Goal: Information Seeking & Learning: Understand process/instructions

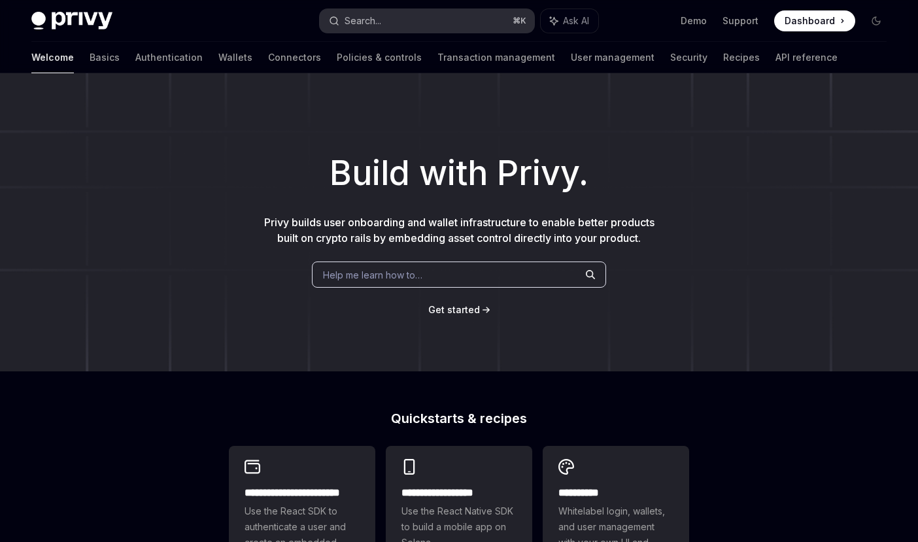
click at [379, 28] on button "Search... ⌘ K" at bounding box center [427, 21] width 214 height 24
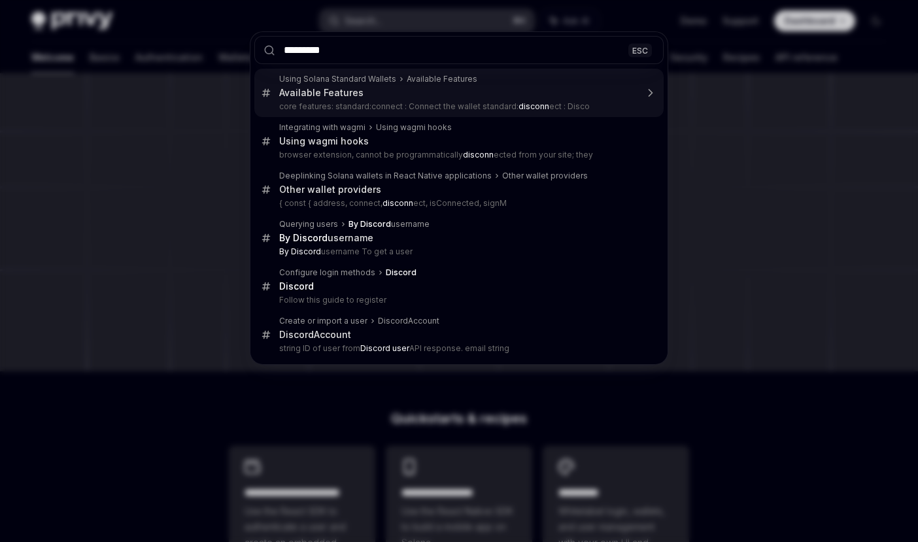
type input "**********"
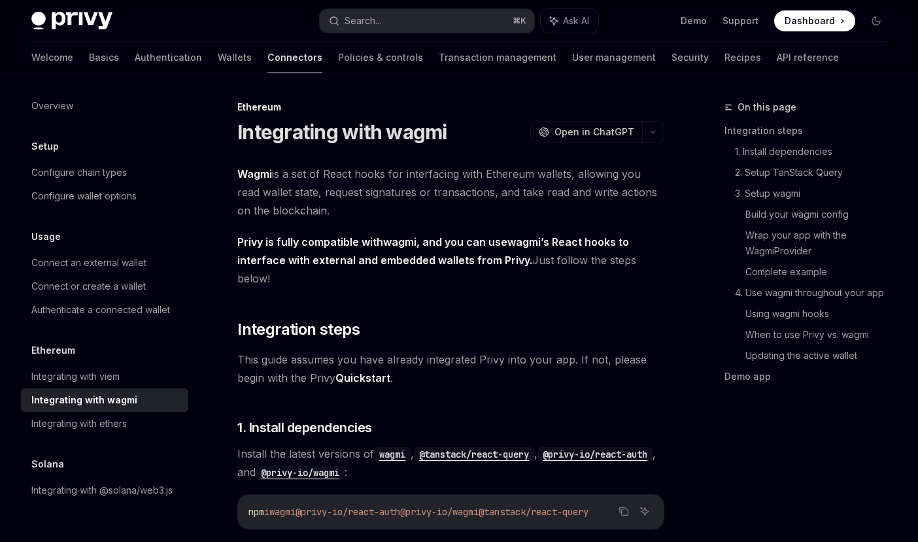
type textarea "*"
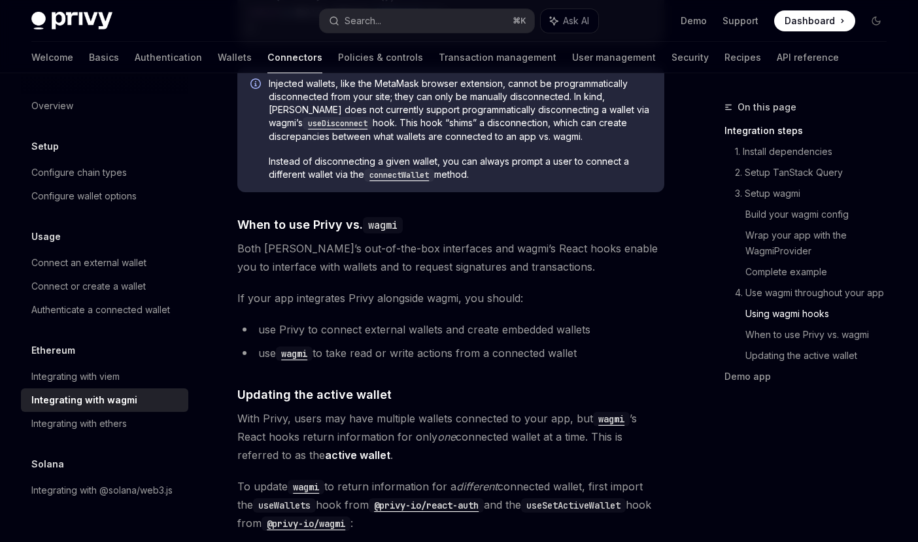
scroll to position [3307, 0]
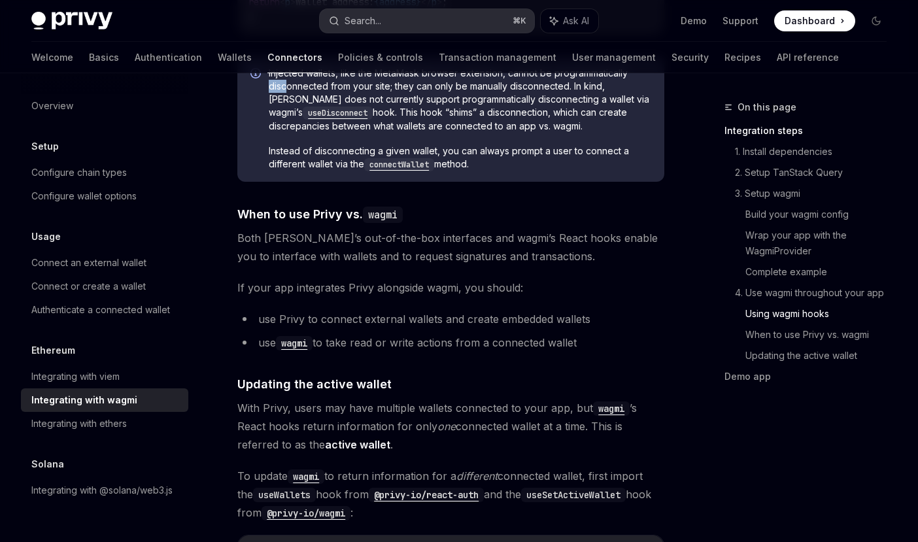
click at [403, 26] on button "Search... ⌘ K" at bounding box center [427, 21] width 214 height 24
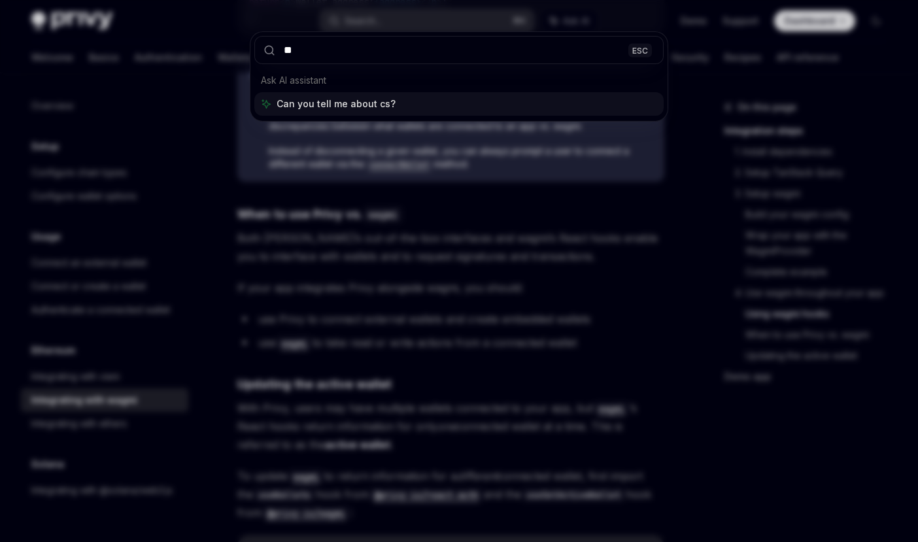
type input "***"
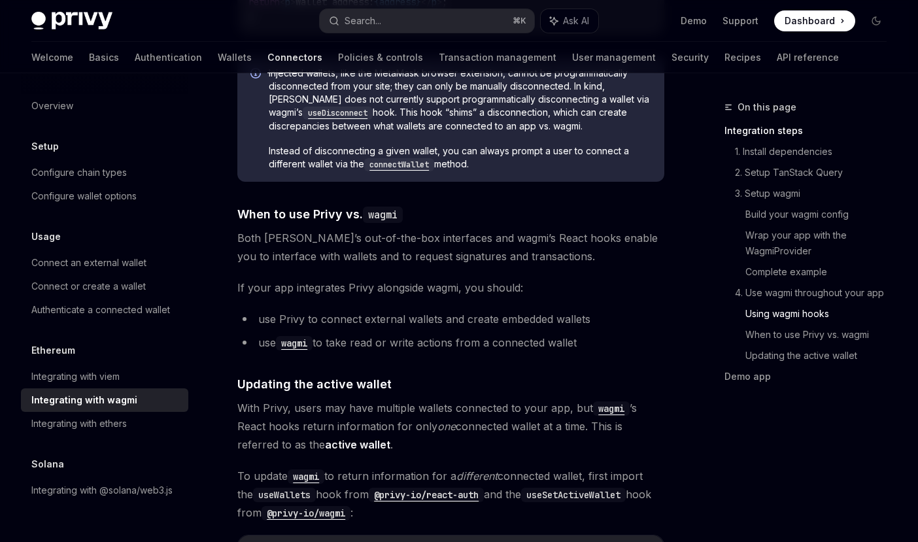
type textarea "*"
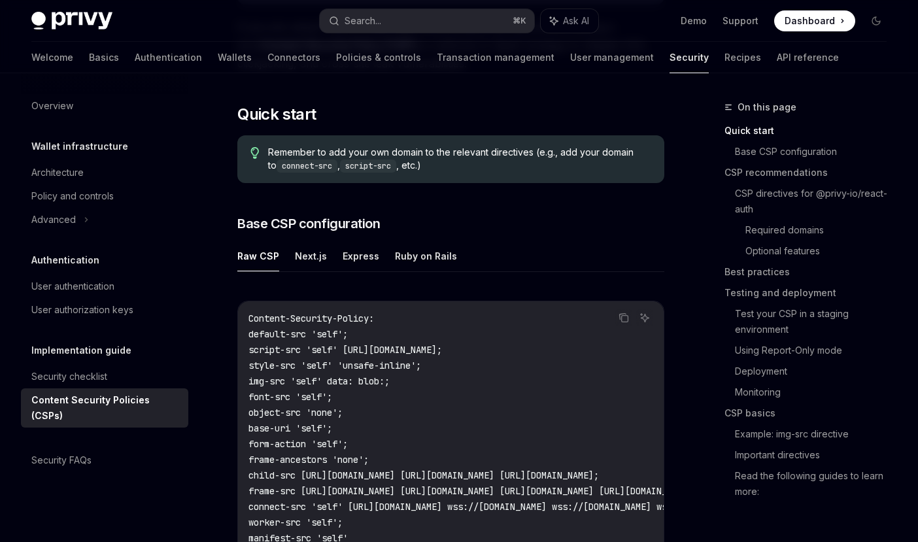
scroll to position [18, 0]
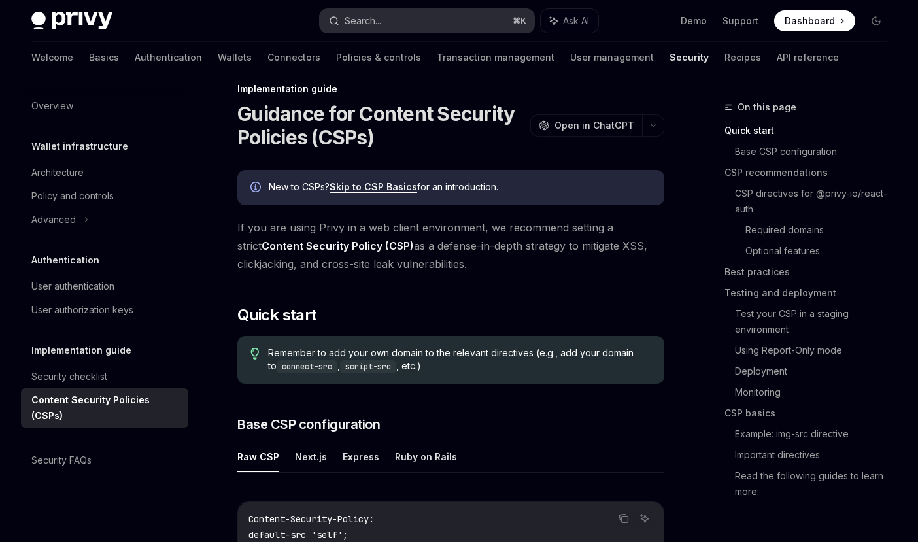
click at [371, 22] on div "Search..." at bounding box center [363, 21] width 37 height 16
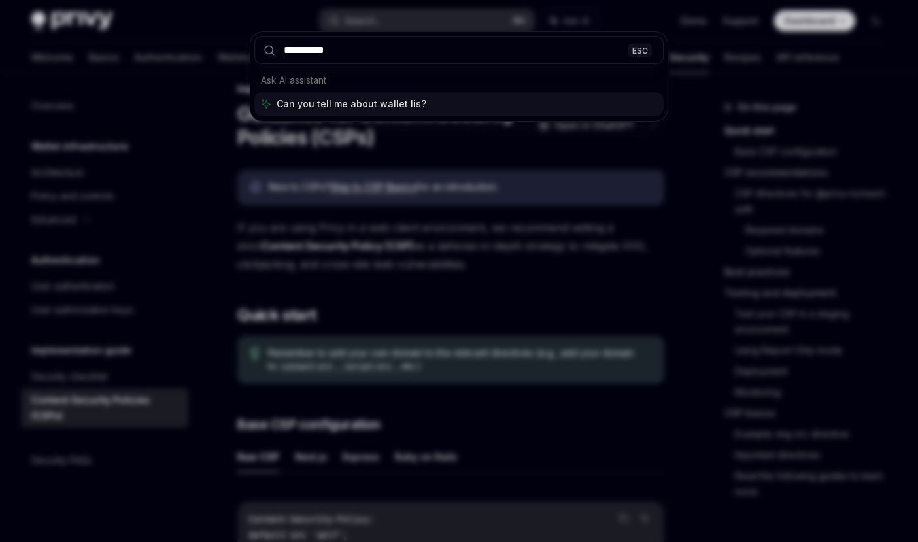
type input "**********"
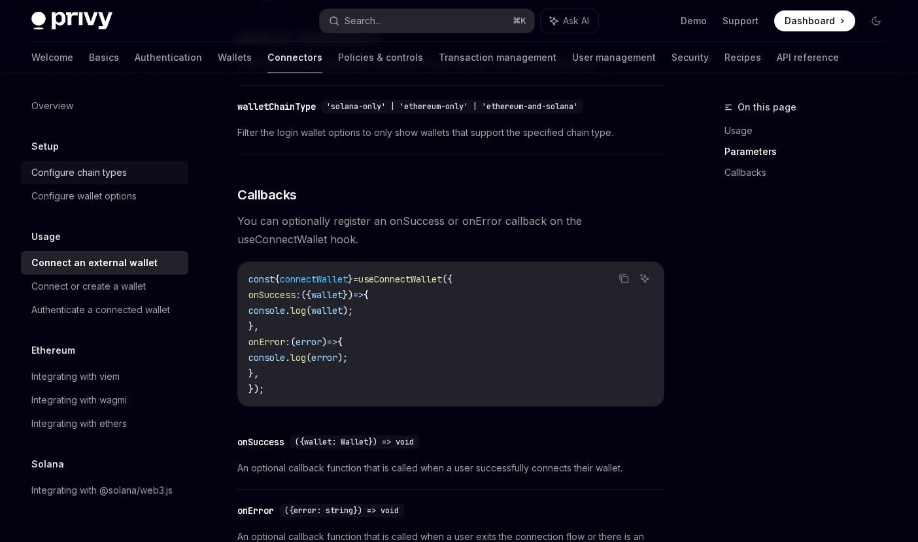
scroll to position [686, 0]
click at [62, 103] on div "Overview" at bounding box center [52, 106] width 42 height 16
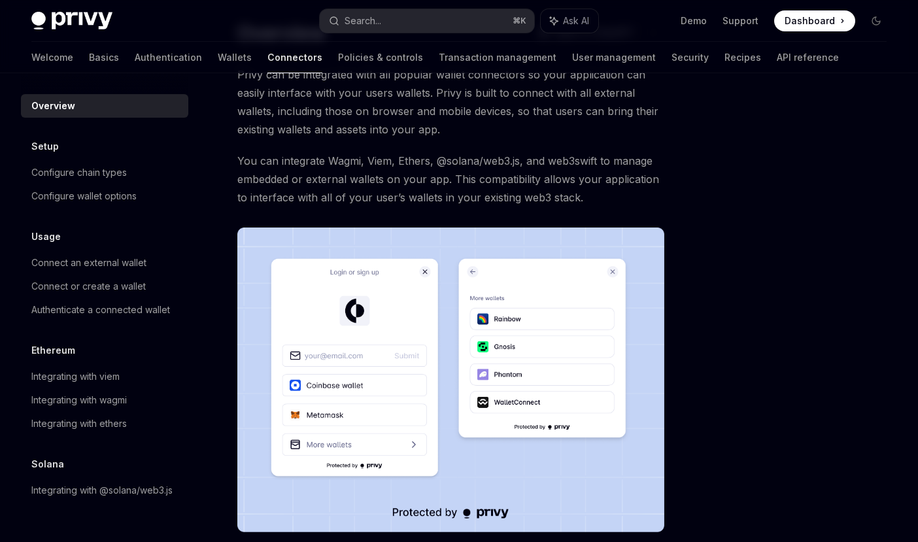
scroll to position [264, 0]
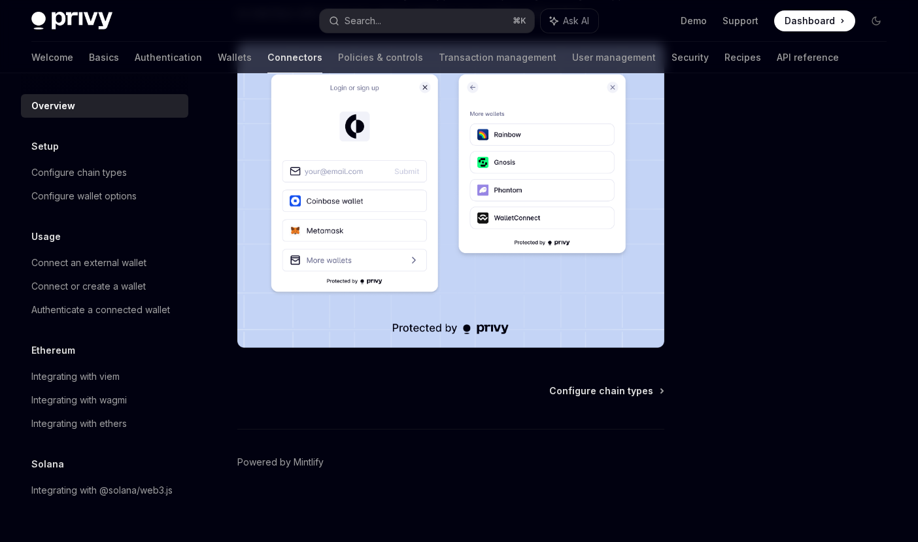
click at [89, 149] on div "Setup" at bounding box center [104, 147] width 167 height 16
click at [89, 173] on div "Configure chain types" at bounding box center [78, 173] width 95 height 16
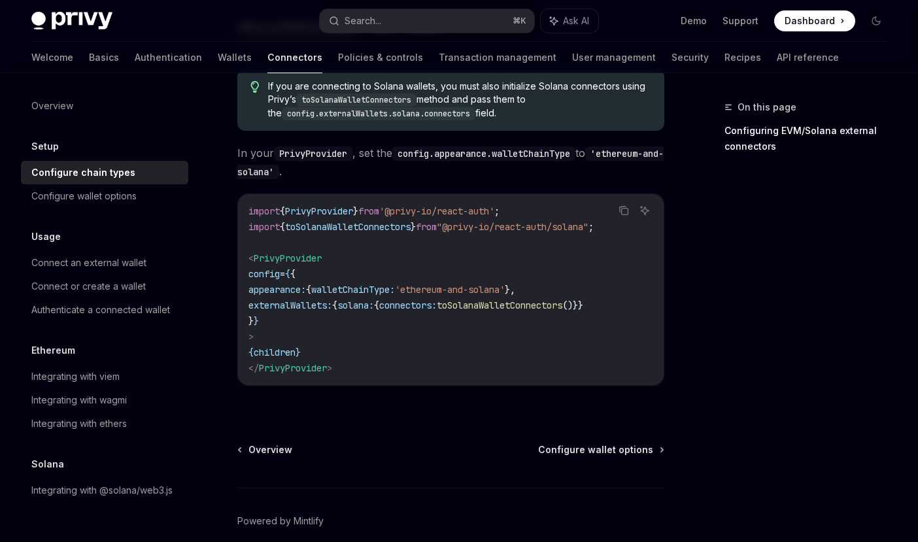
scroll to position [354, 0]
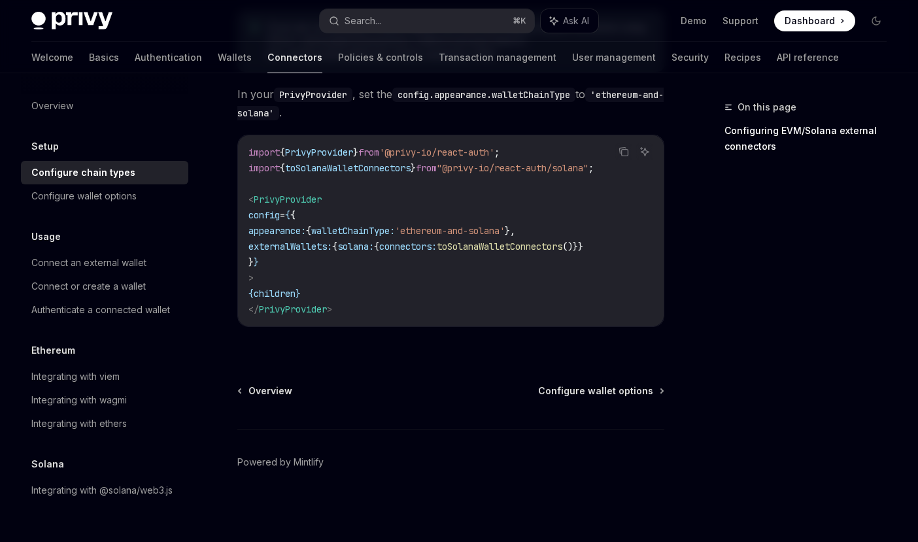
click at [319, 245] on span "externalWallets:" at bounding box center [290, 247] width 84 height 12
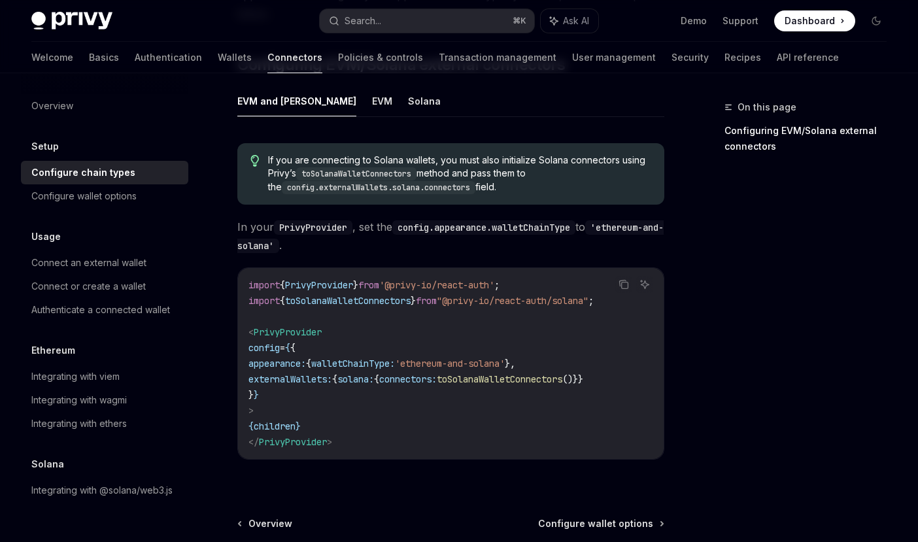
scroll to position [206, 0]
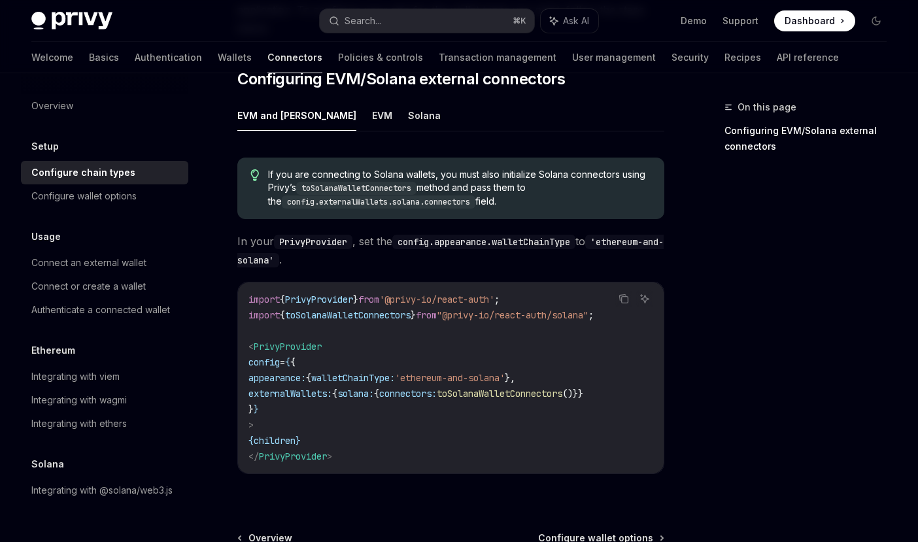
click at [323, 115] on ul "EVM and Solana EVM Solana" at bounding box center [450, 115] width 427 height 31
click at [372, 116] on button "EVM" at bounding box center [382, 115] width 20 height 31
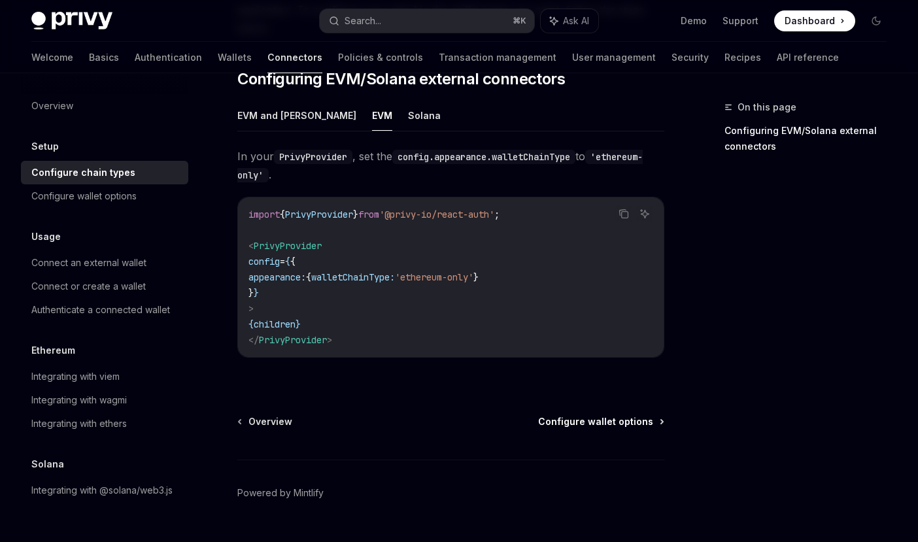
click at [581, 422] on span "Configure wallet options" at bounding box center [595, 421] width 115 height 13
type textarea "*"
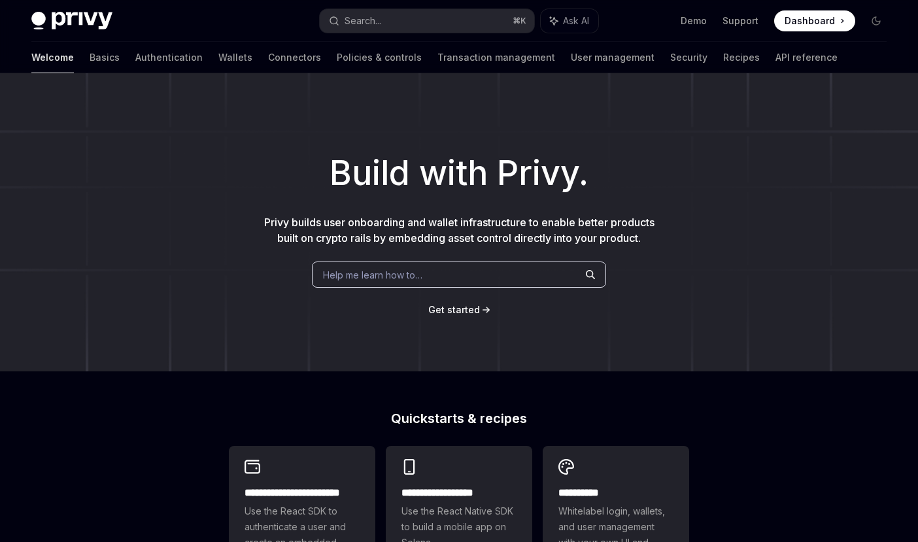
click at [409, 7] on div "Privy Docs home page Search... ⌘ K Ask AI Demo Support Dashboard Dashboard Sear…" at bounding box center [458, 21] width 855 height 42
click at [399, 16] on button "Search... ⌘ K" at bounding box center [427, 21] width 214 height 24
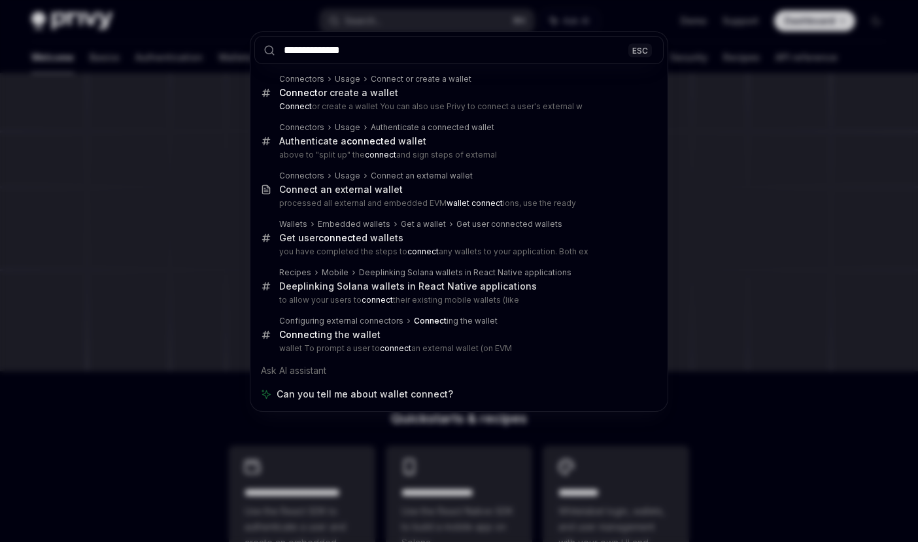
type input "**********"
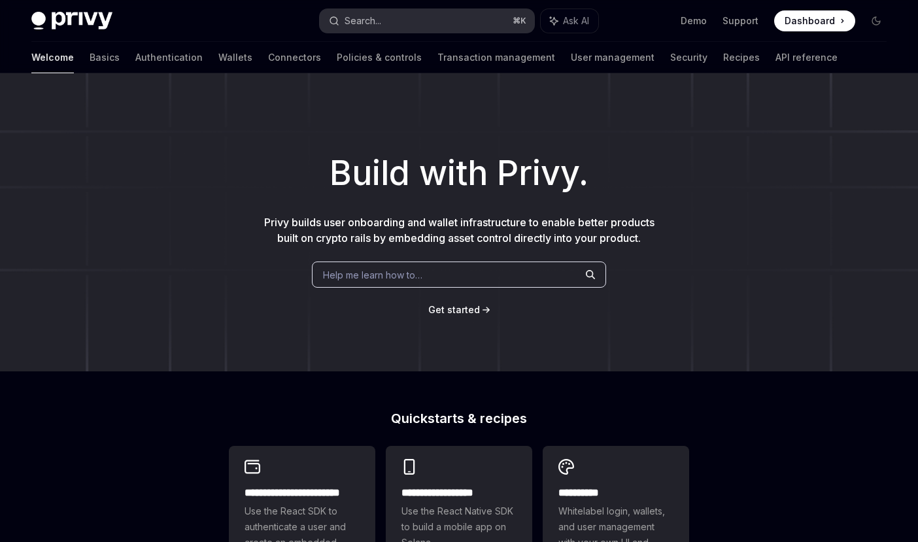
click at [384, 22] on button "Search... ⌘ K" at bounding box center [427, 21] width 214 height 24
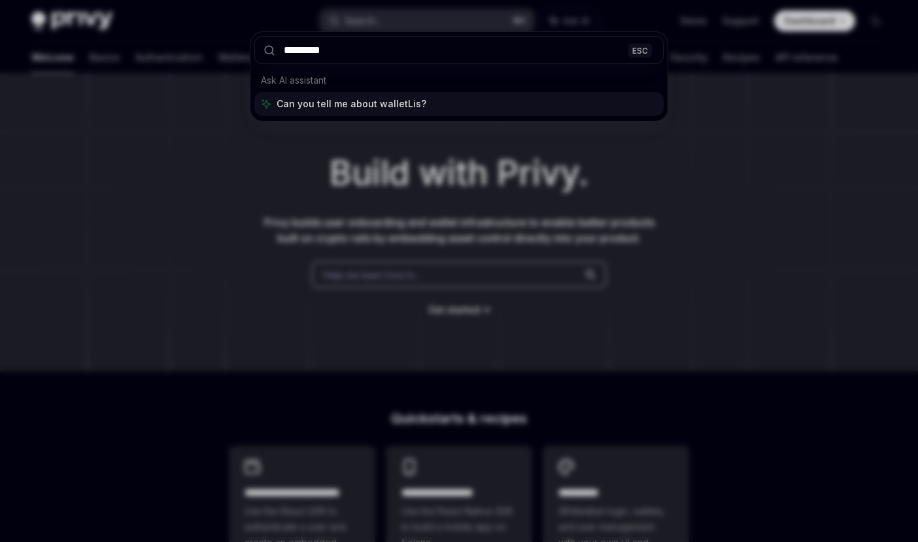
type input "**********"
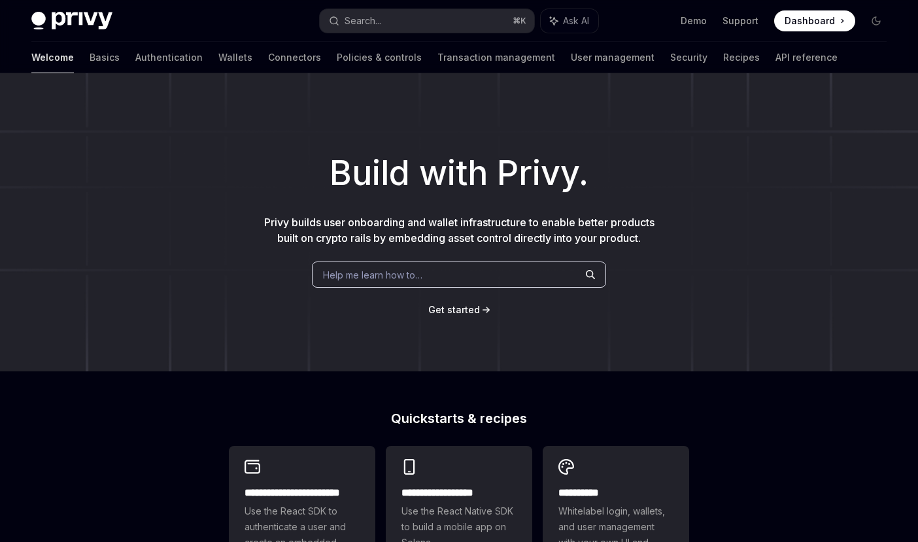
type textarea "*"
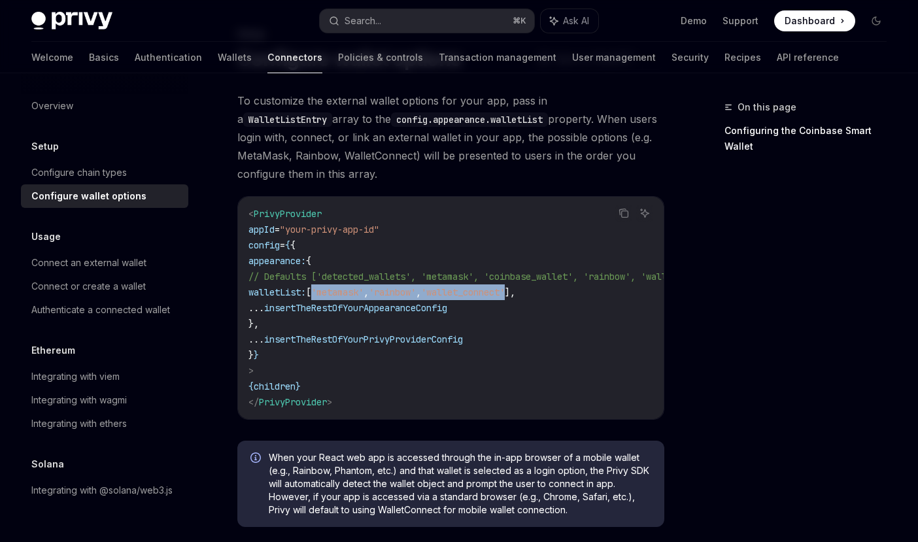
drag, startPoint x: 566, startPoint y: 290, endPoint x: 354, endPoint y: 290, distance: 212.5
click at [354, 290] on span "walletList: [ 'metamask' , 'rainbow' , 'wallet_connect' ]," at bounding box center [381, 292] width 267 height 12
copy span "'metamask' , 'rainbow' , 'wallet_connect'"
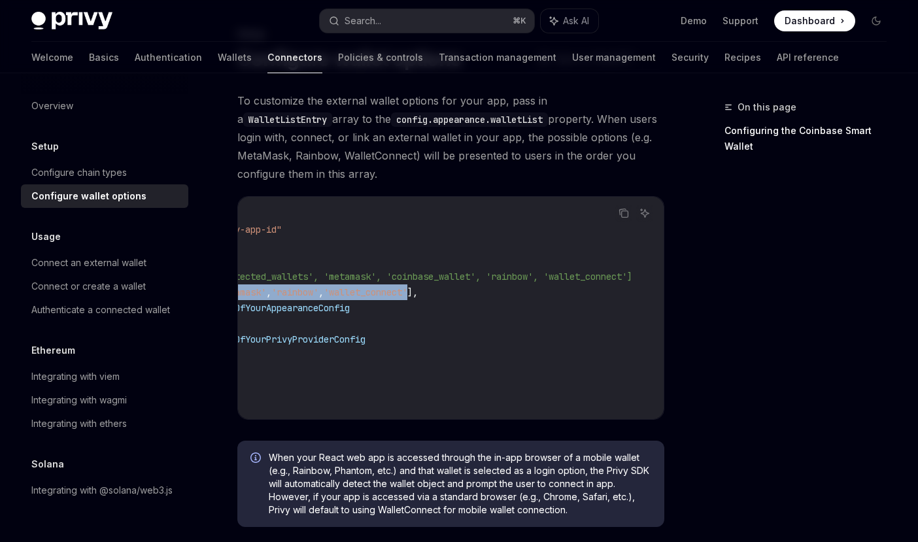
scroll to position [0, 0]
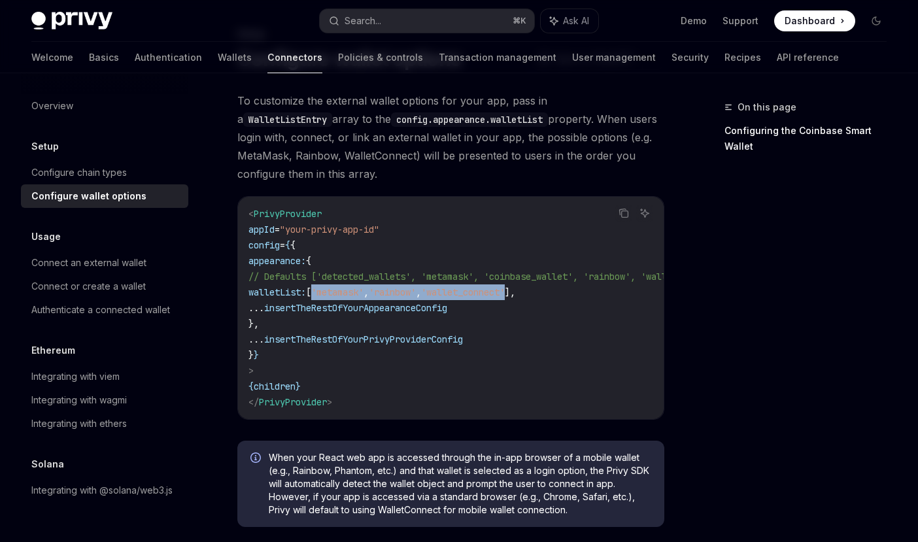
drag, startPoint x: 655, startPoint y: 277, endPoint x: 347, endPoint y: 278, distance: 308.0
click at [347, 278] on code "< PrivyProvider appId = "your-privy-app-id" config = { { appearance: { // Defau…" at bounding box center [504, 308] width 513 height 204
copy span "['detected_wallets', 'metamask', 'coinbase_wallet', 'rainbow', 'wallet_connect']"
